Goal: Ask a question: Seek information or help from site administrators or community

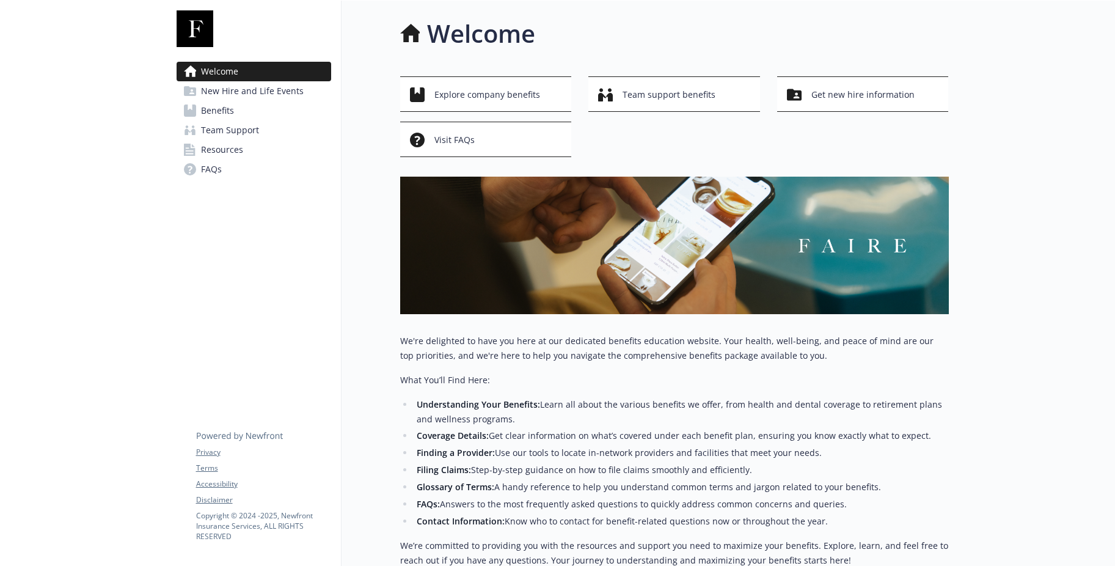
click at [243, 159] on span "Resources" at bounding box center [222, 150] width 42 height 20
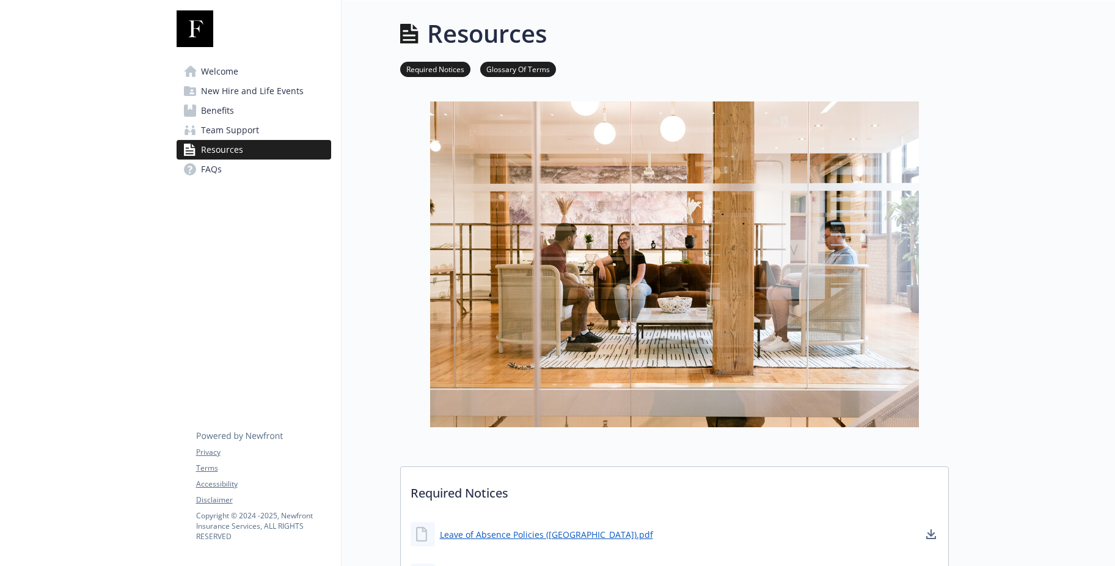
click at [209, 140] on span "Team Support" at bounding box center [230, 130] width 58 height 20
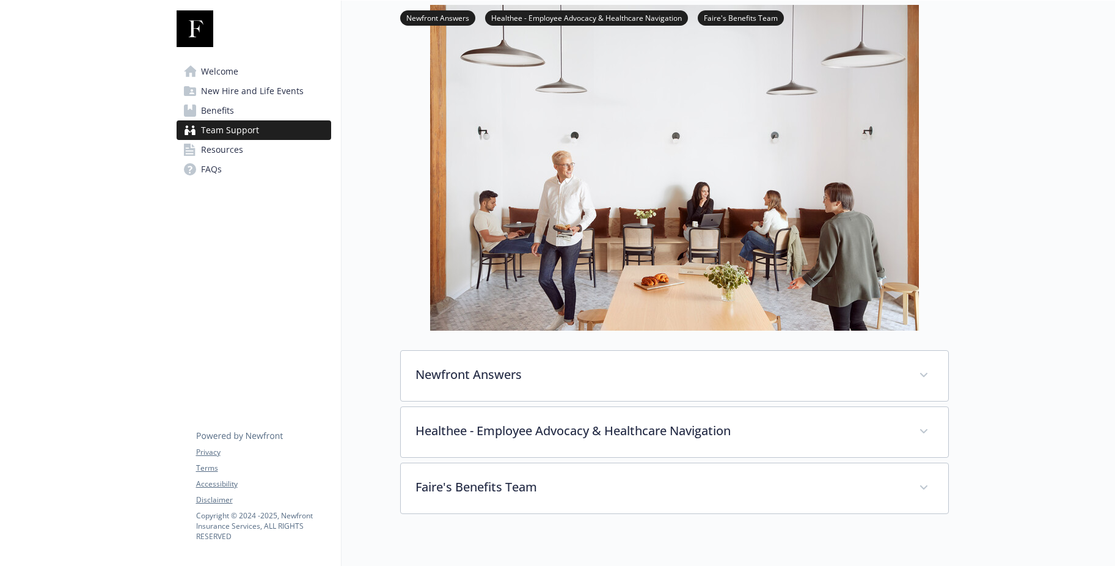
scroll to position [244, 0]
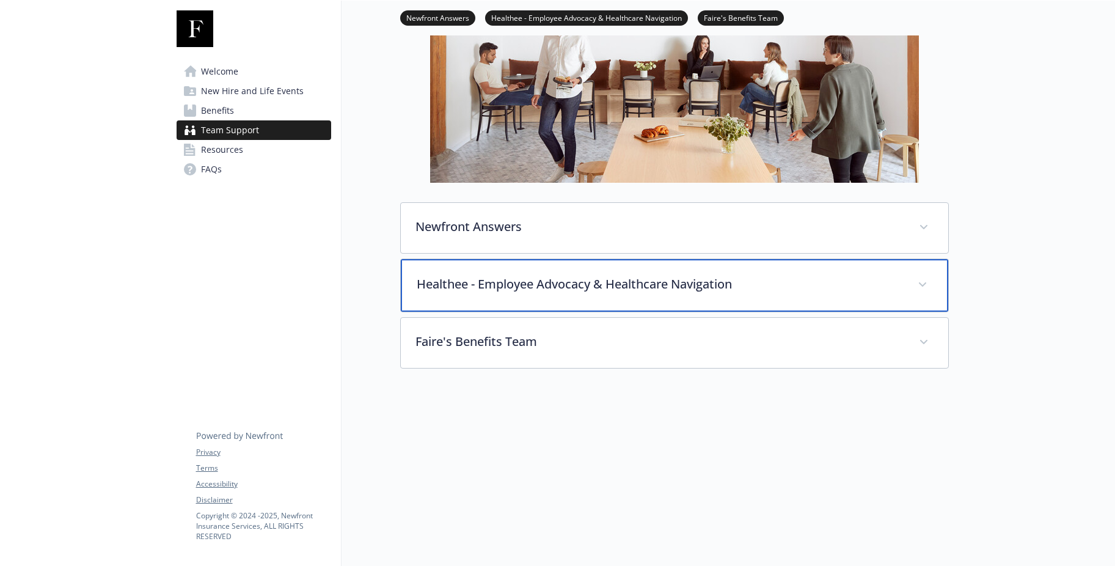
click at [919, 287] on icon at bounding box center [922, 284] width 7 height 5
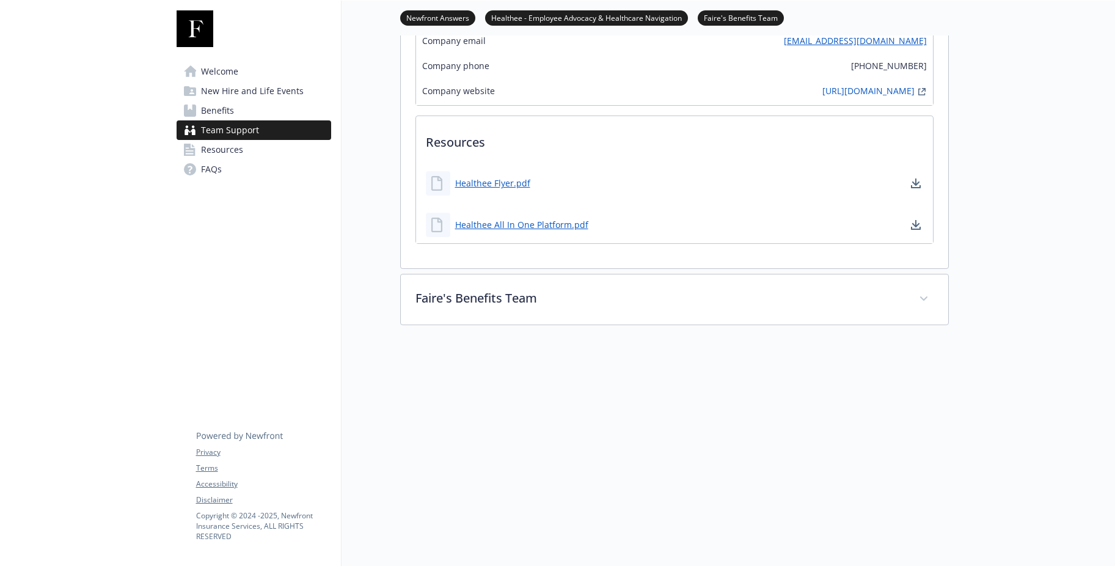
scroll to position [1161, 0]
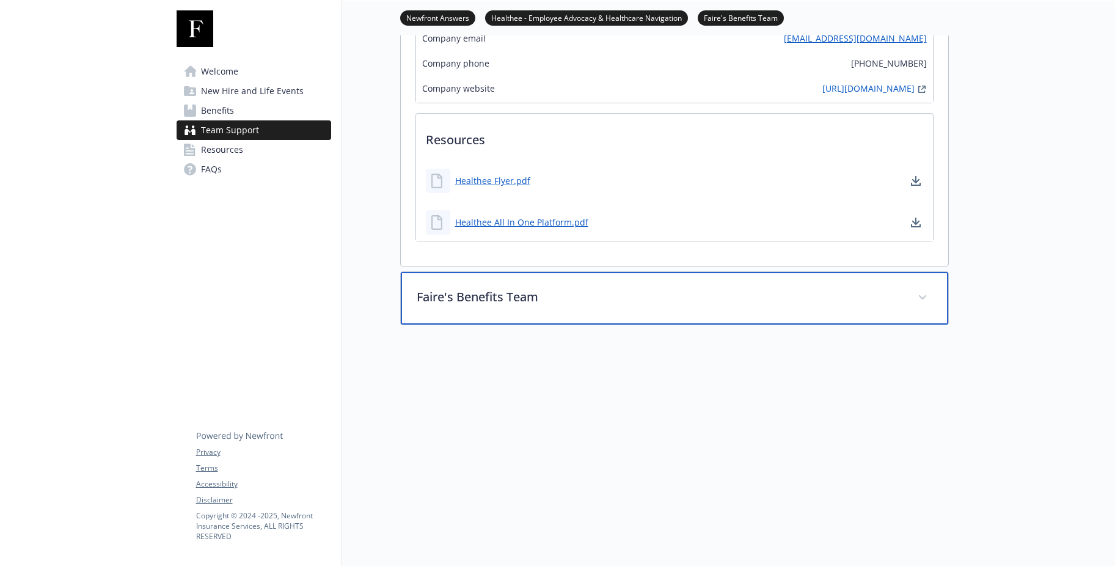
click at [910, 324] on div "Faire's Benefits Team" at bounding box center [674, 298] width 547 height 53
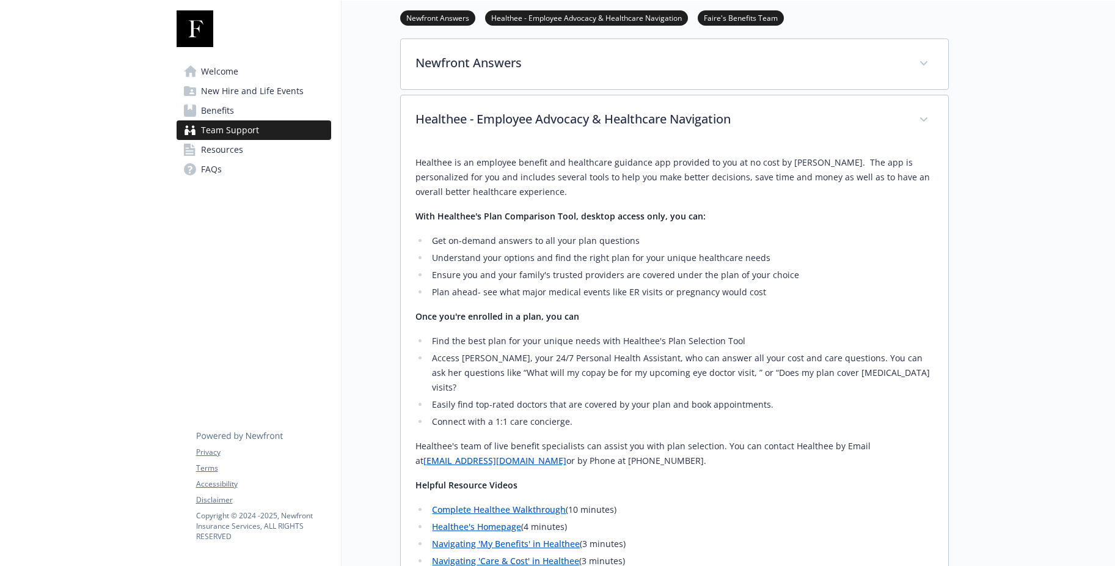
scroll to position [366, 0]
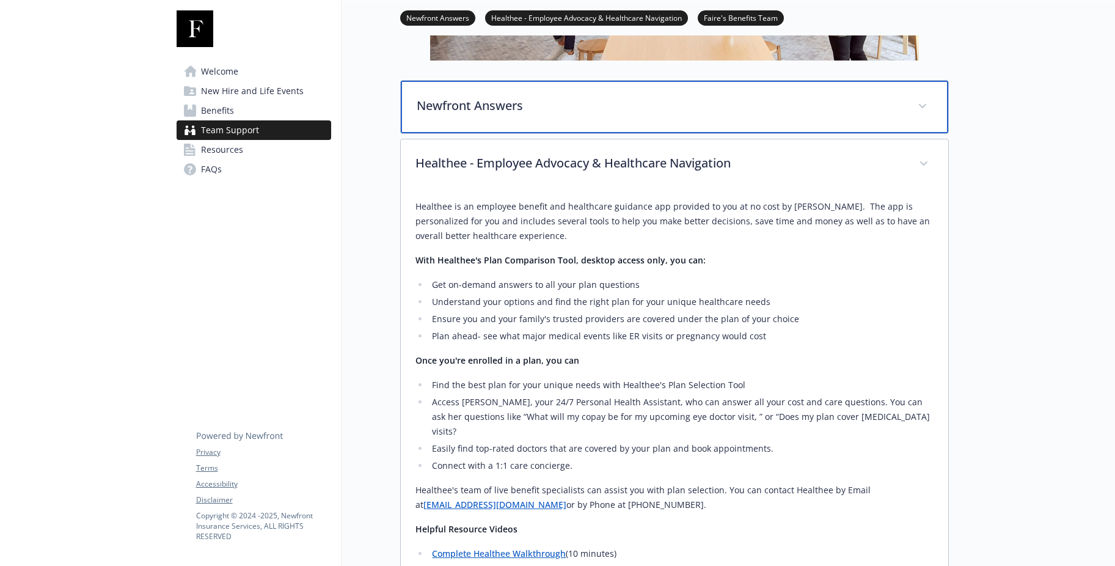
click at [903, 133] on div "Newfront Answers" at bounding box center [674, 107] width 547 height 53
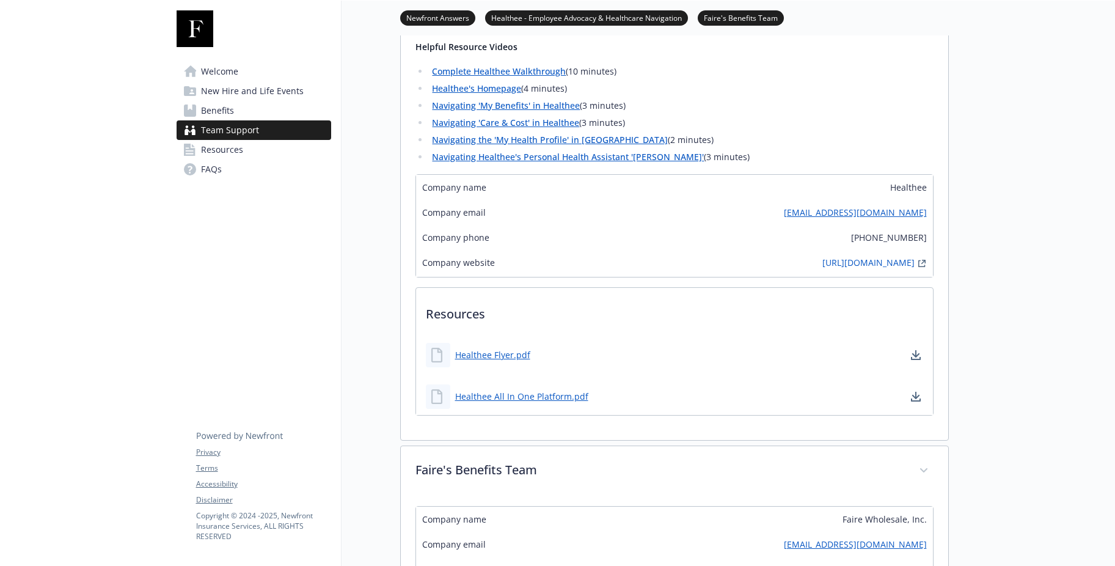
scroll to position [1114, 0]
